Goal: Communication & Community: Answer question/provide support

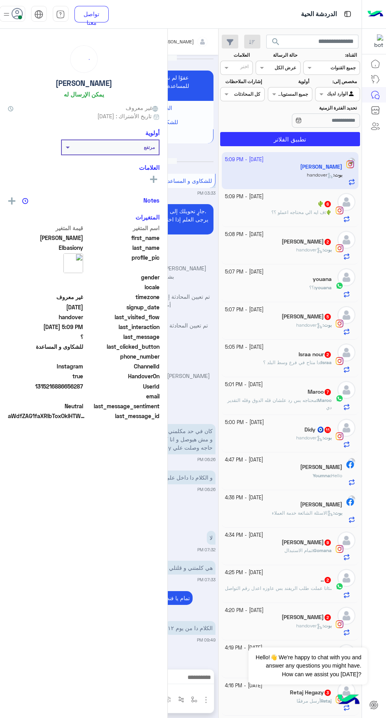
scroll to position [510, 0]
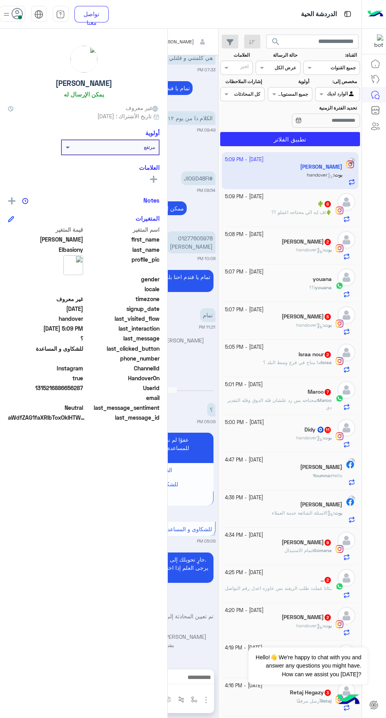
click at [20, 17] on span at bounding box center [20, 17] width 4 height 4
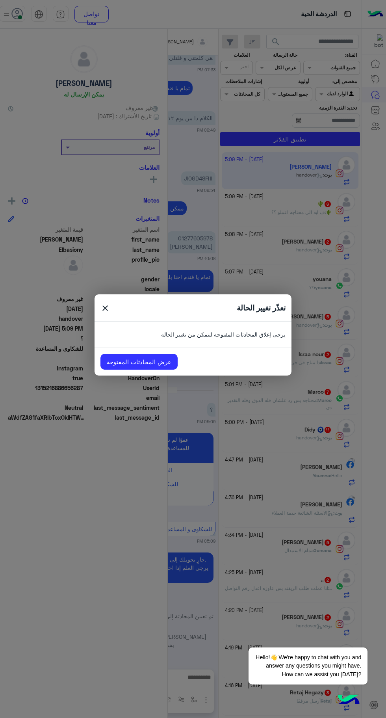
click at [105, 313] on span "close" at bounding box center [104, 309] width 9 height 12
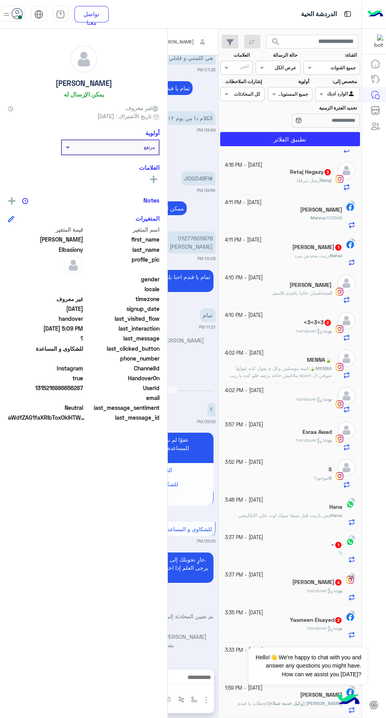
scroll to position [521, 0]
click at [20, 17] on span at bounding box center [20, 17] width 4 height 4
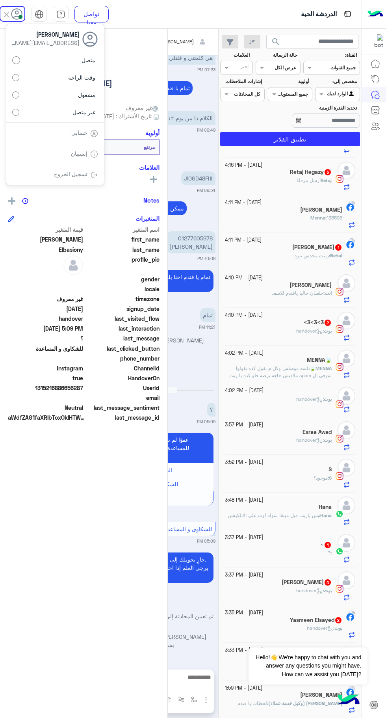
click at [17, 119] on div "متصل وقت الراحة مشغول غير متصل" at bounding box center [55, 87] width 98 height 69
click at [21, 119] on label "غير متصل" at bounding box center [55, 112] width 86 height 14
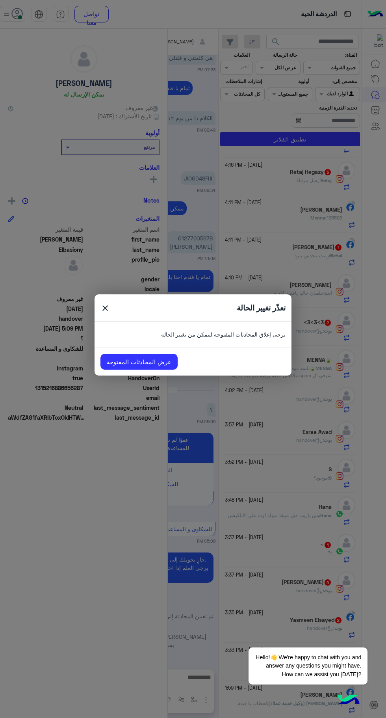
click at [106, 312] on span "close" at bounding box center [104, 309] width 9 height 12
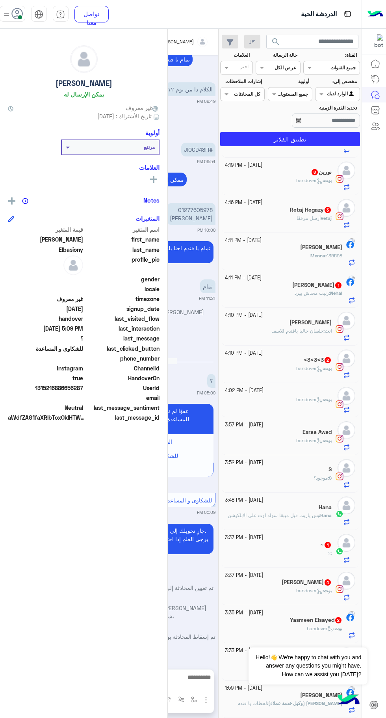
scroll to position [446, 0]
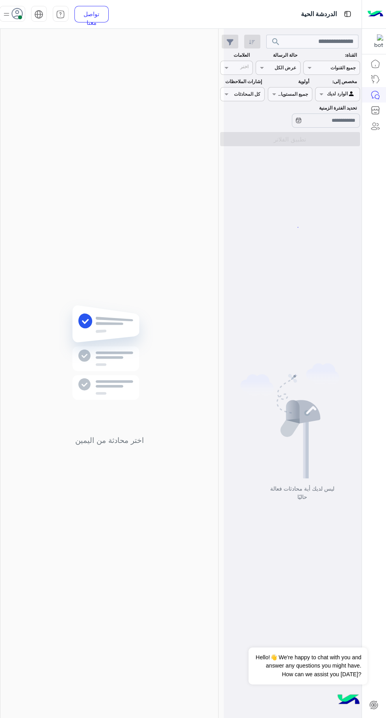
click at [20, 17] on span at bounding box center [20, 17] width 4 height 4
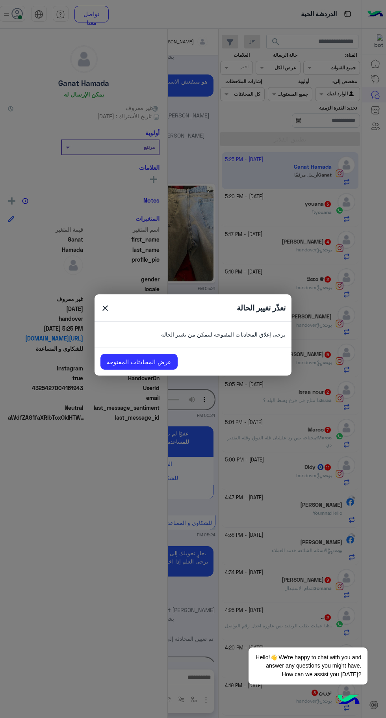
scroll to position [1007, 0]
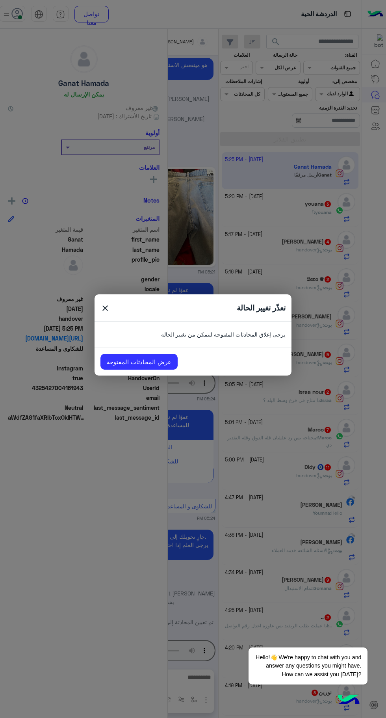
click at [104, 309] on span "close" at bounding box center [104, 309] width 9 height 12
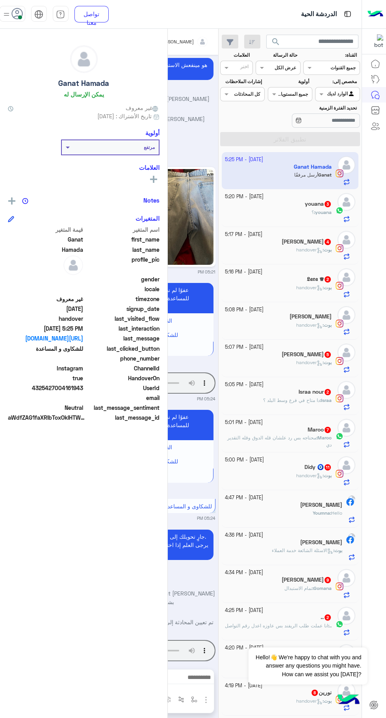
click at [20, 17] on span at bounding box center [20, 17] width 4 height 4
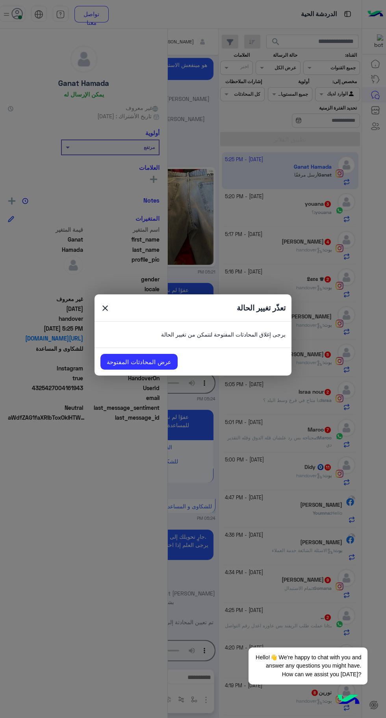
click at [150, 367] on link "عرض المحادثات المفتوحة" at bounding box center [138, 362] width 77 height 16
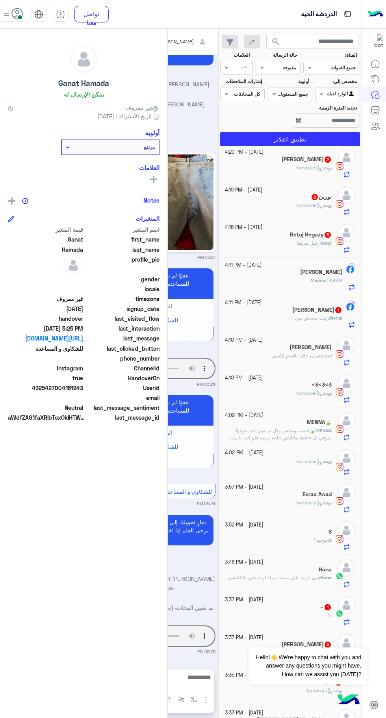
scroll to position [558, 0]
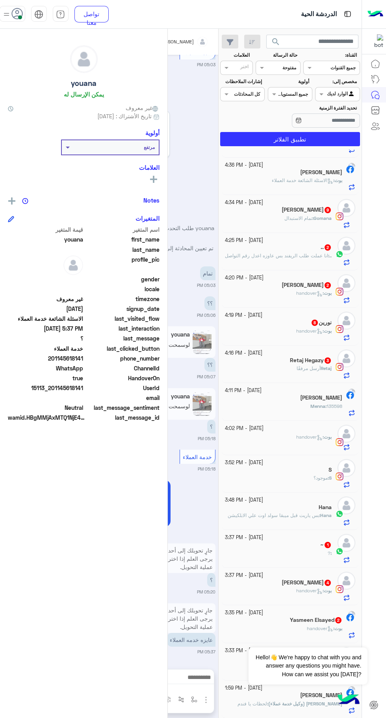
scroll to position [370, 0]
click at [20, 17] on span at bounding box center [20, 17] width 4 height 4
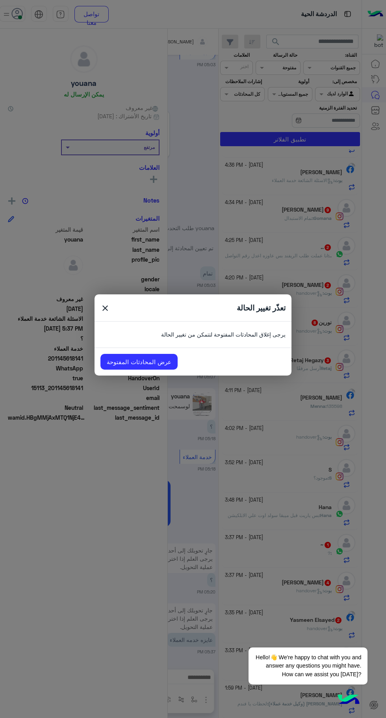
click at [106, 310] on span "close" at bounding box center [104, 309] width 9 height 12
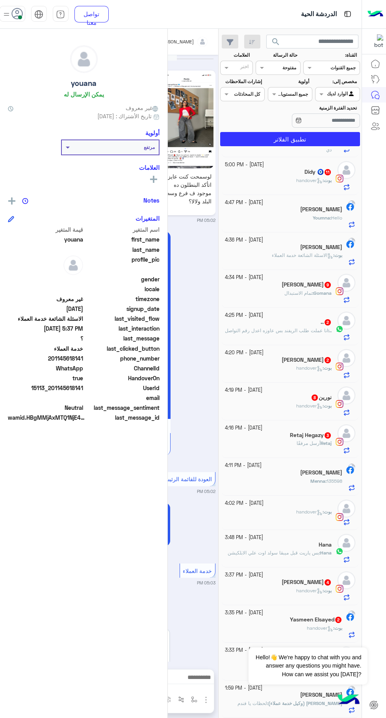
scroll to position [563, 0]
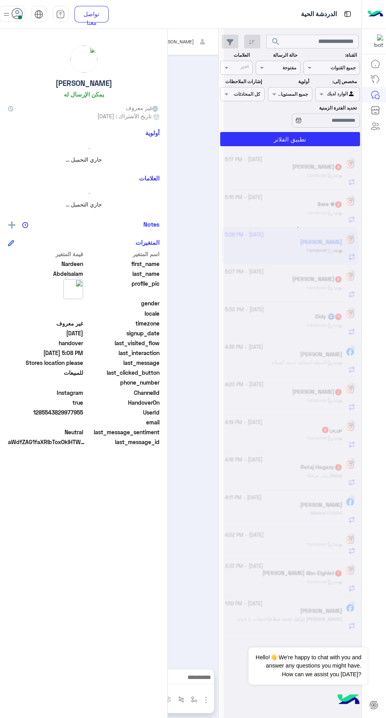
click at [29, 33] on div "[PERSON_NAME] يمكن الإرسال له غير معروف تاريخ الأشتراك : [DATE] أولوية جاري الت…" at bounding box center [83, 372] width 167 height 686
click at [21, 30] on div "[PERSON_NAME] يمكن الإرسال له غير معروف تاريخ الأشتراك : [DATE] أولوية جاري الت…" at bounding box center [83, 372] width 167 height 686
click at [20, 17] on span at bounding box center [20, 17] width 4 height 4
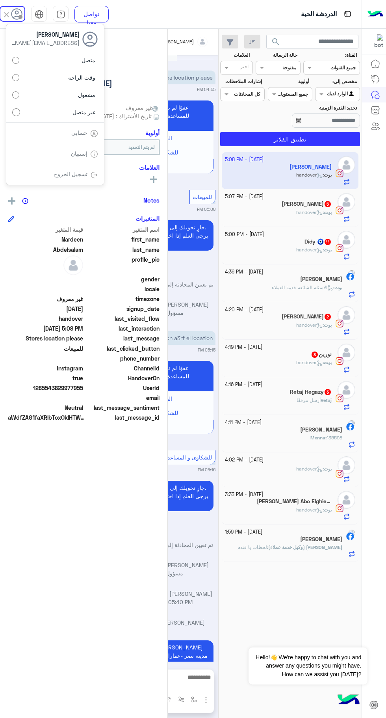
scroll to position [41, 0]
